Goal: Task Accomplishment & Management: Manage account settings

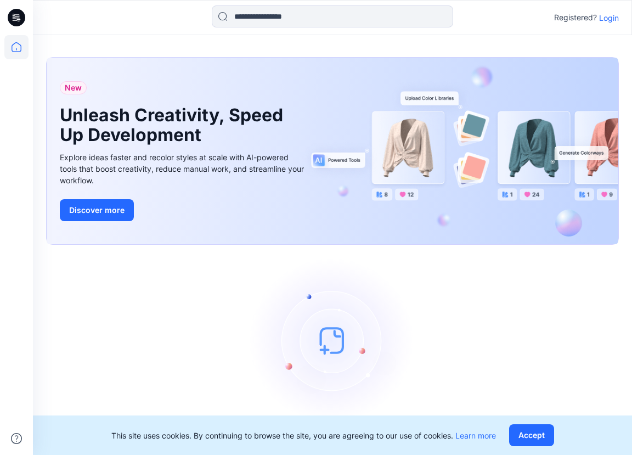
click at [606, 20] on p "Login" at bounding box center [609, 18] width 20 height 12
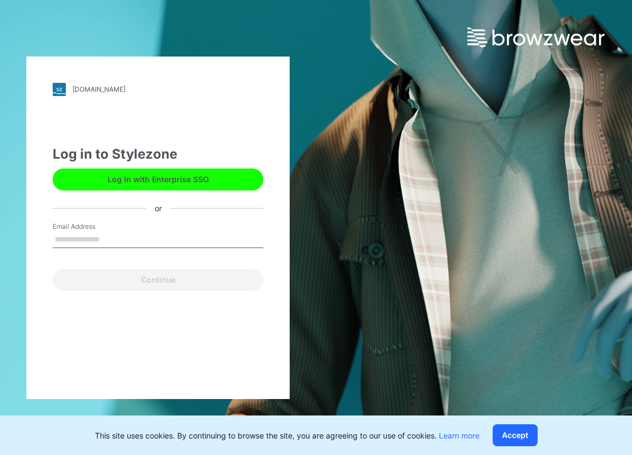
type input "**********"
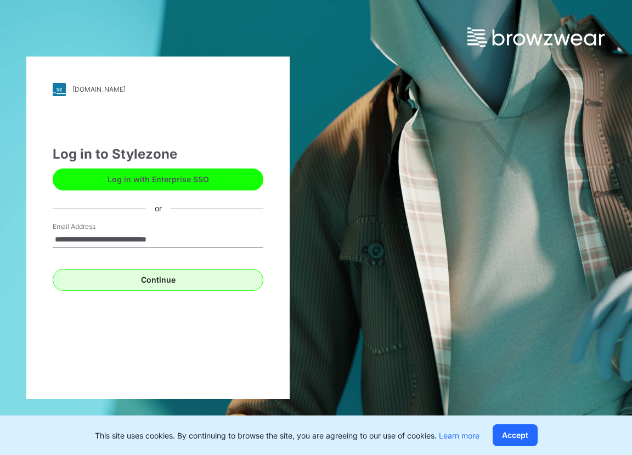
click at [196, 269] on button "Continue" at bounding box center [158, 280] width 211 height 22
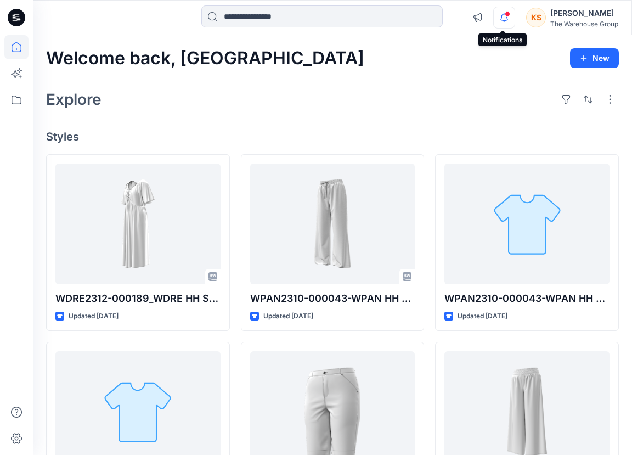
click at [501, 20] on icon "button" at bounding box center [504, 18] width 21 height 22
